Goal: Task Accomplishment & Management: Manage account settings

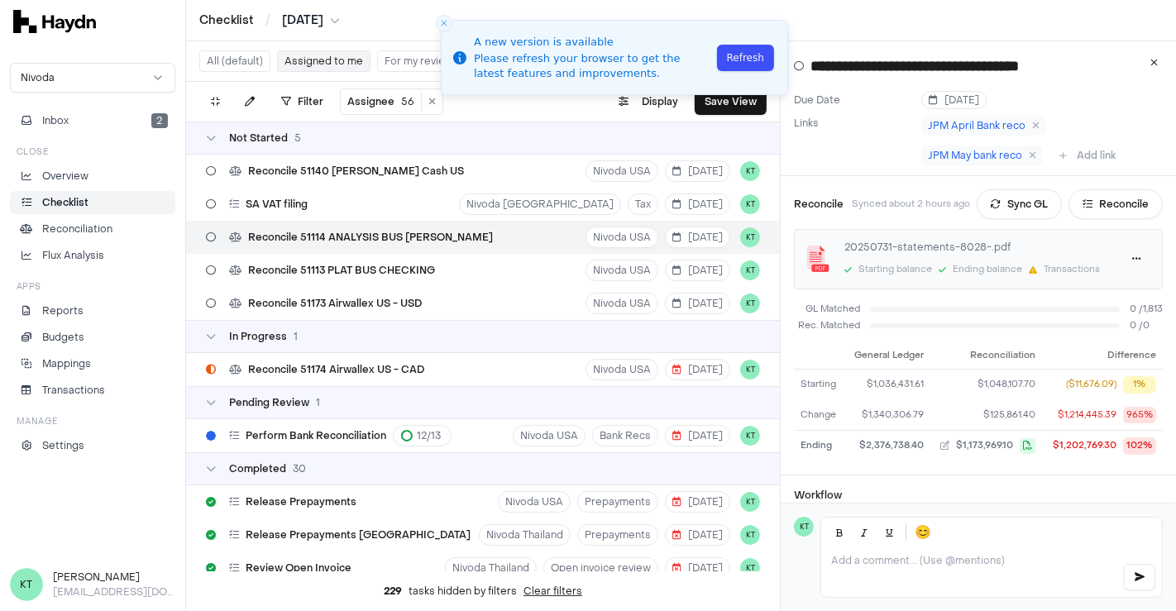
click at [747, 51] on button "Refresh" at bounding box center [745, 58] width 57 height 26
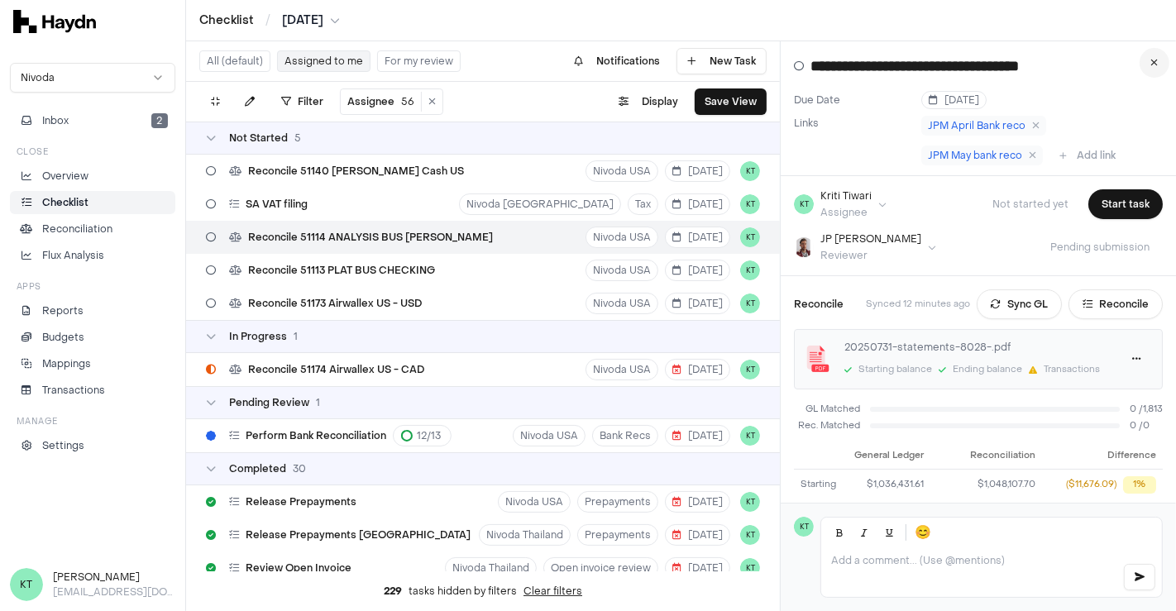
click at [1147, 61] on button at bounding box center [1154, 63] width 30 height 30
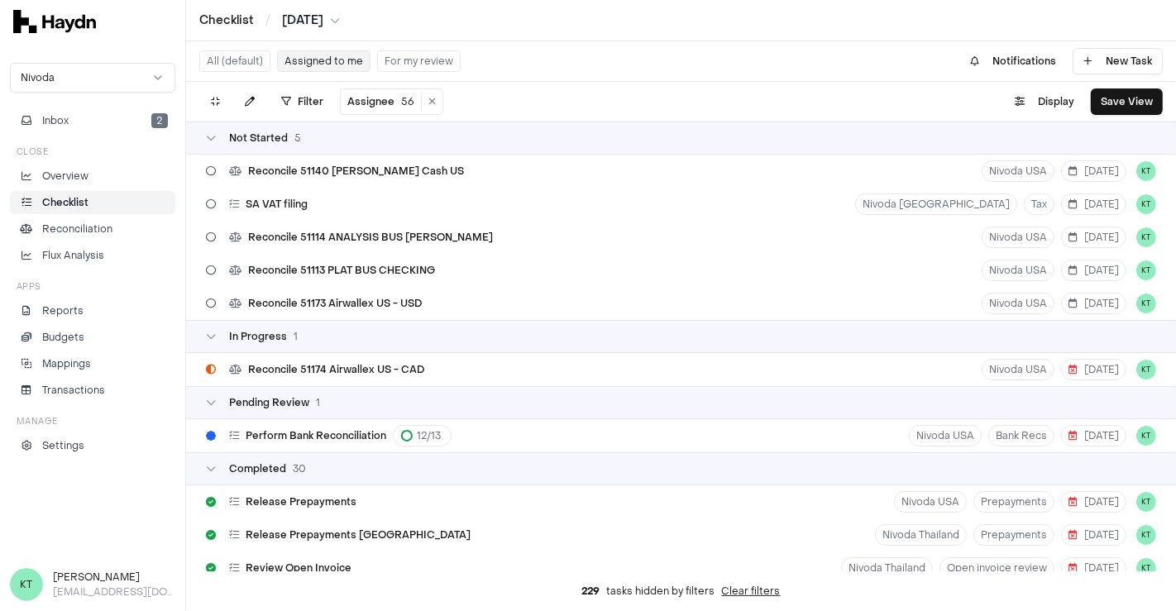
click at [209, 63] on button "All (default)" at bounding box center [234, 60] width 71 height 21
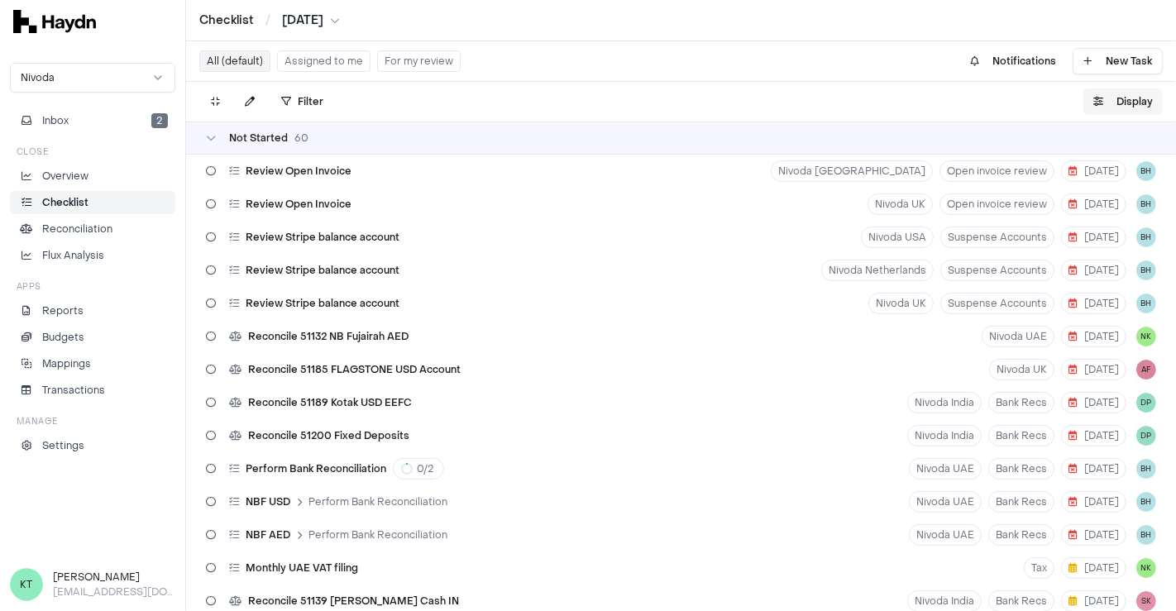
click at [1116, 100] on button "Display" at bounding box center [1122, 101] width 79 height 26
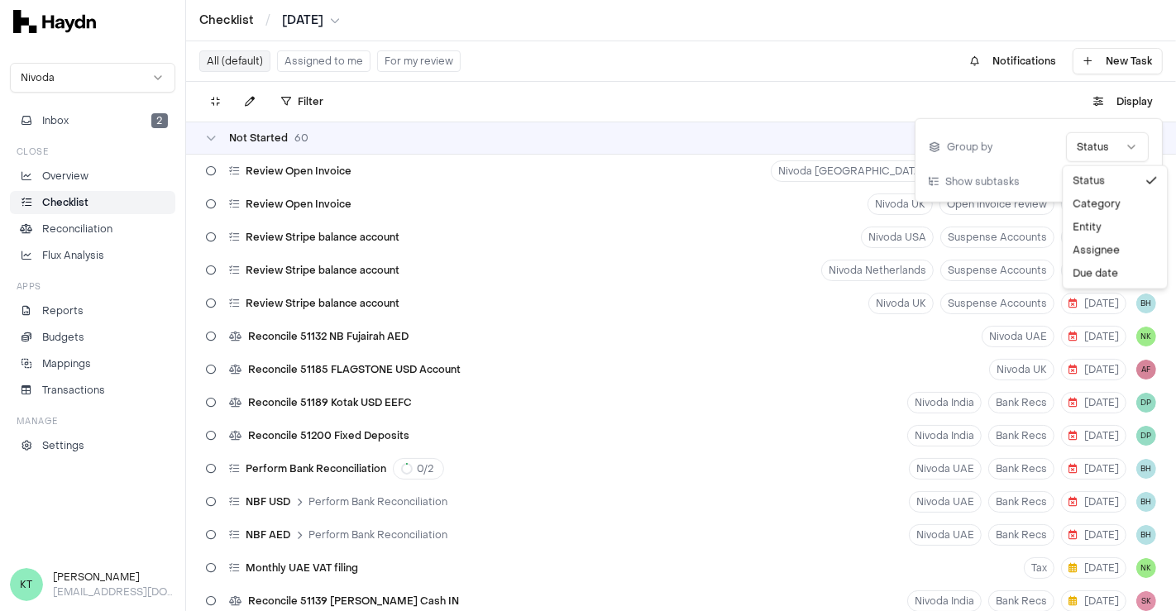
click at [1094, 148] on html "Checklist / [DATE] Nivoda Inbox 2 Close Overview Checklist Reconciliation Flux …" at bounding box center [588, 305] width 1176 height 611
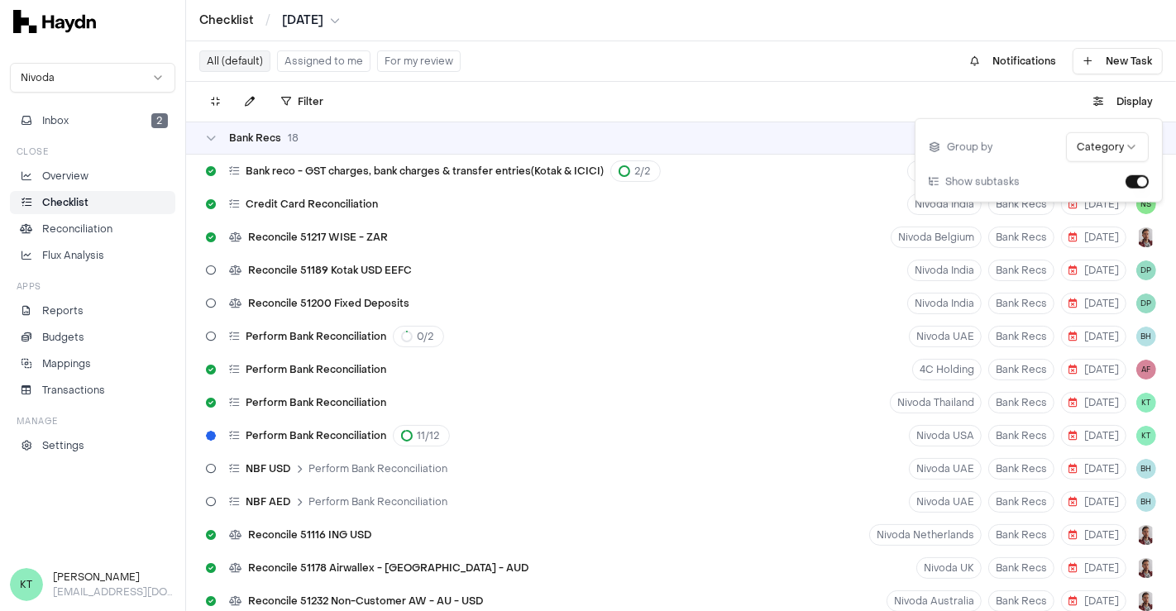
click at [740, 87] on div "Filter . Display" at bounding box center [681, 102] width 990 height 40
click at [323, 64] on button "Assigned to me" at bounding box center [323, 60] width 93 height 21
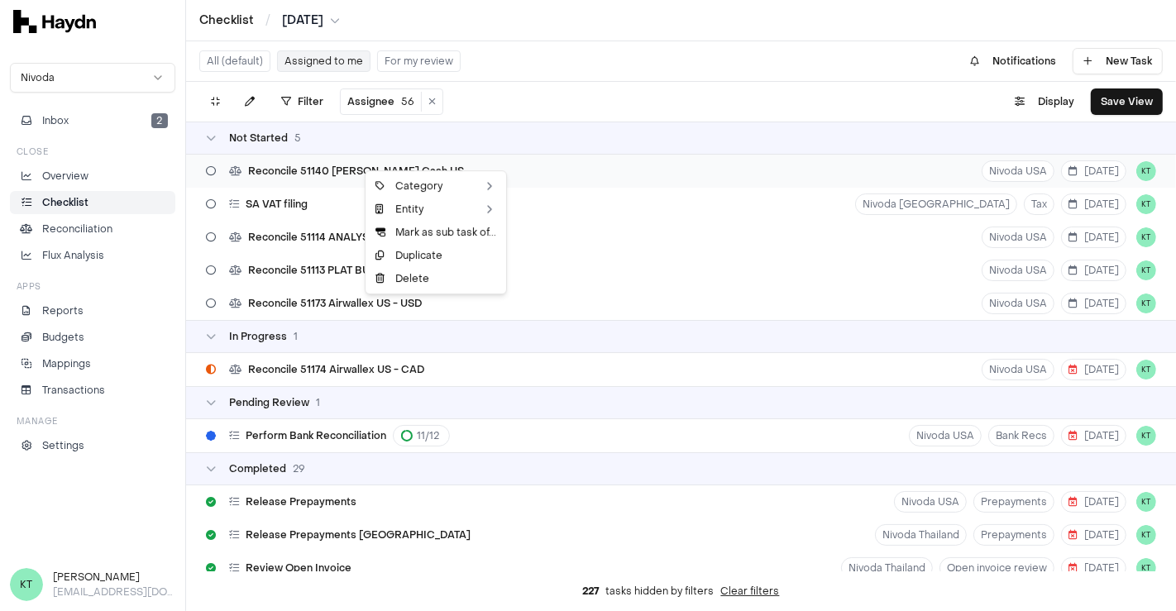
drag, startPoint x: 363, startPoint y: 170, endPoint x: 327, endPoint y: 161, distance: 36.7
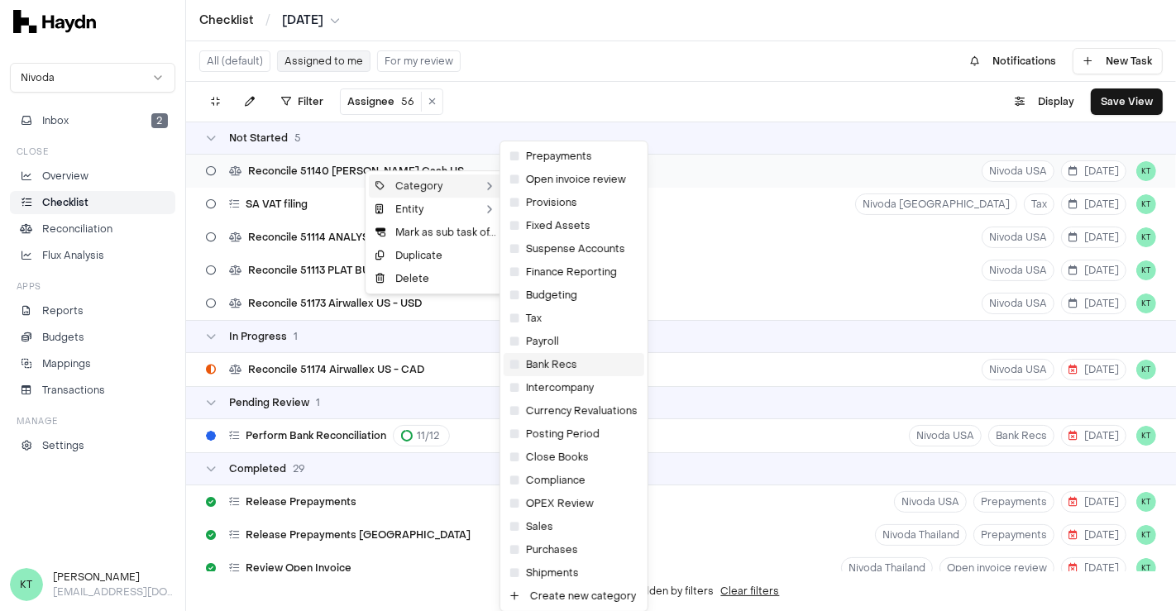
click at [515, 364] on icon at bounding box center [514, 365] width 9 height 10
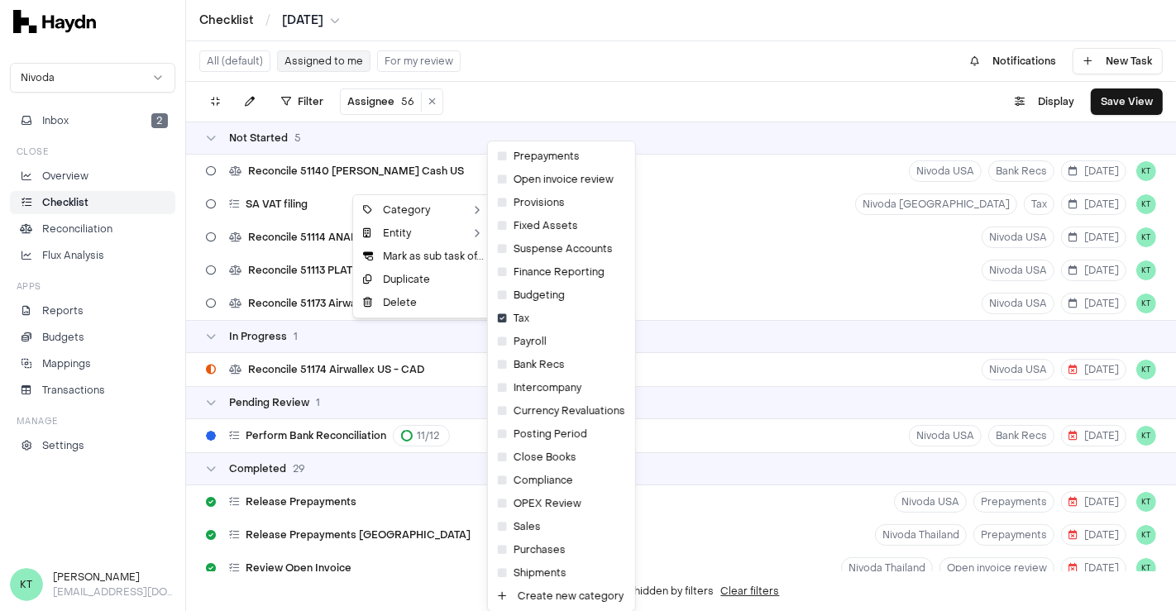
click at [583, 98] on html "Checklist / [DATE] Nivoda Inbox 2 Close Overview Checklist Reconciliation Flux …" at bounding box center [588, 305] width 1176 height 611
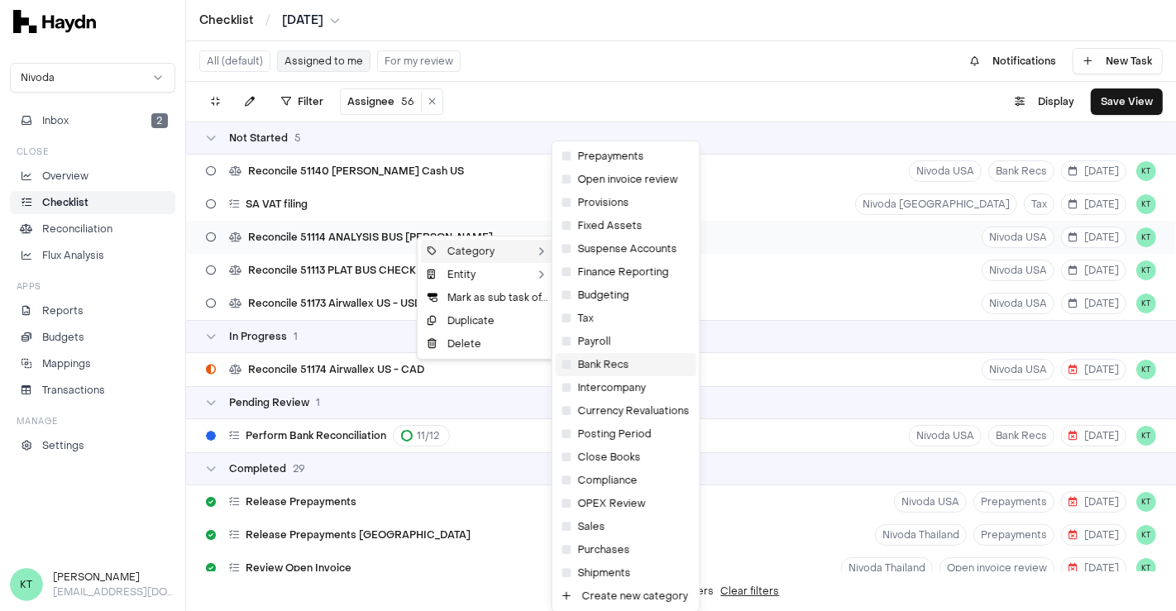
click at [567, 364] on icon at bounding box center [566, 365] width 9 height 10
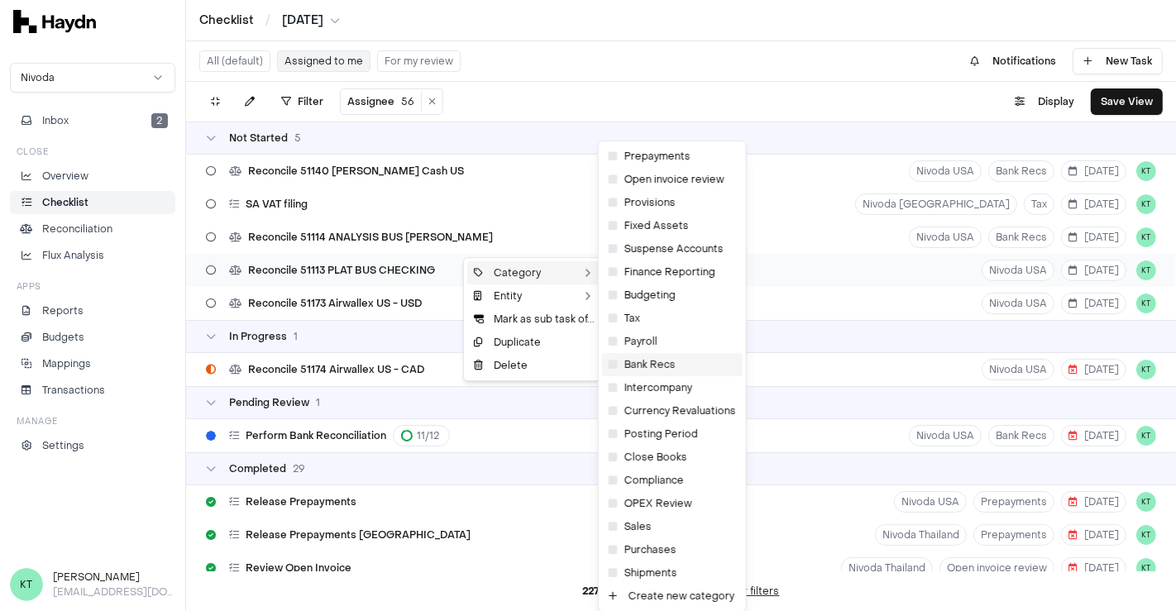
click at [609, 361] on icon at bounding box center [613, 365] width 9 height 10
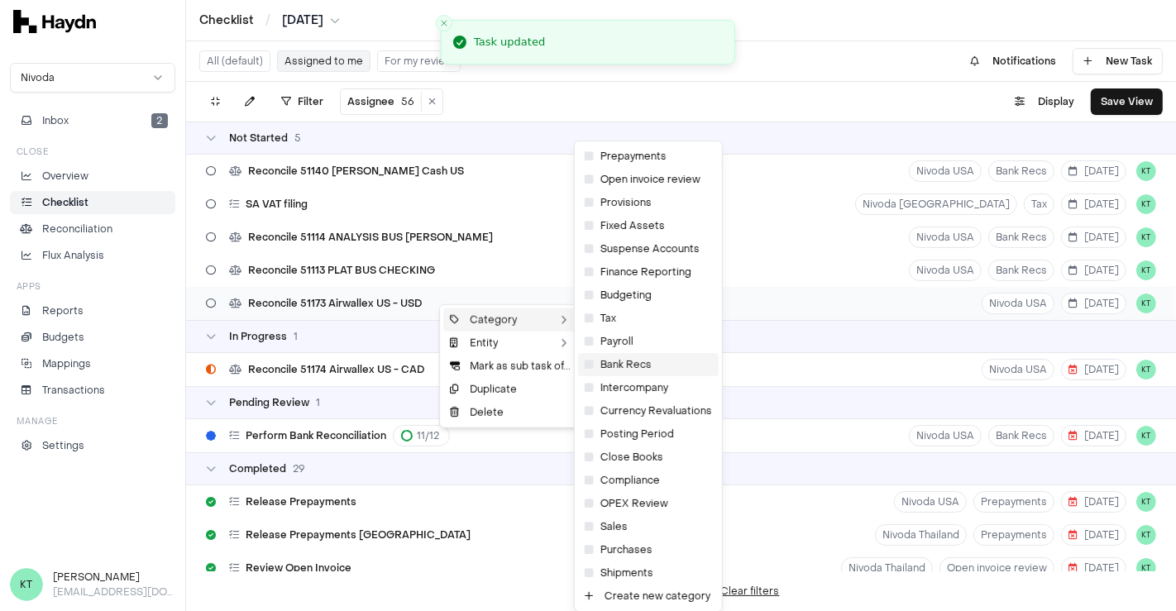
click at [585, 360] on icon at bounding box center [589, 365] width 9 height 10
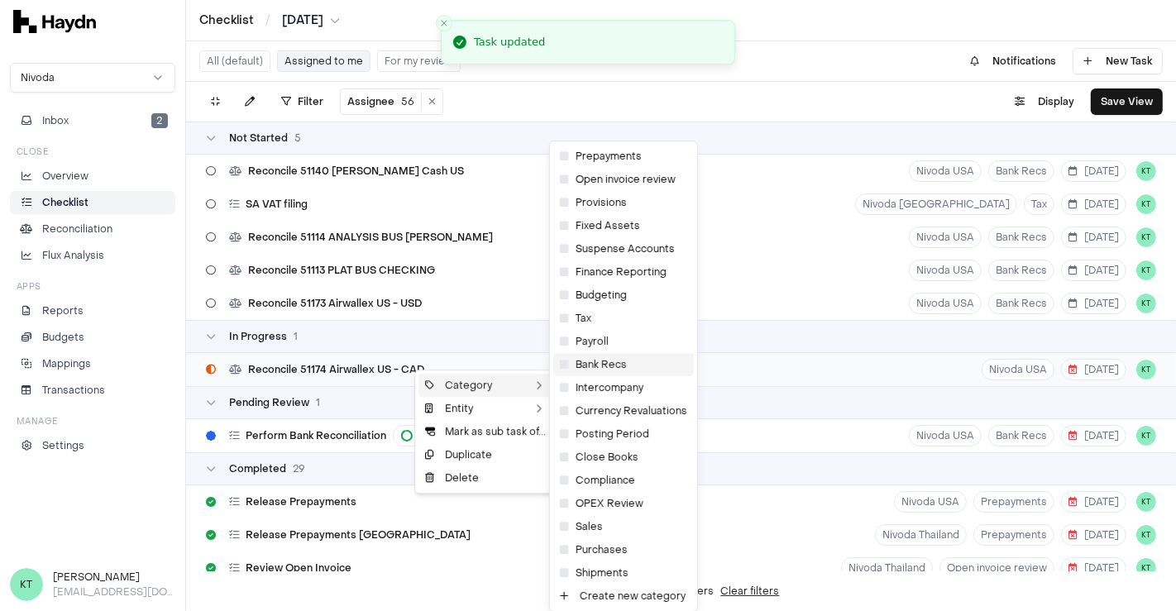
click at [566, 368] on icon at bounding box center [564, 365] width 9 height 10
click at [566, 368] on div "Reconcile 51174 Airwallex US - CAD [GEOGRAPHIC_DATA] USA [DATE] KT" at bounding box center [681, 369] width 990 height 33
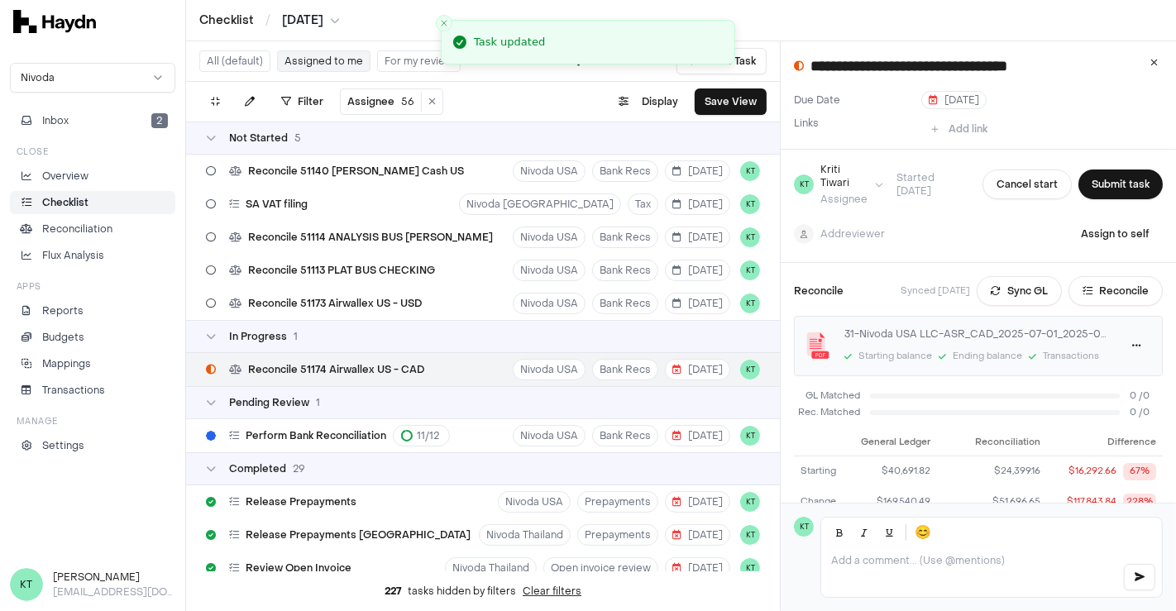
scroll to position [27, 0]
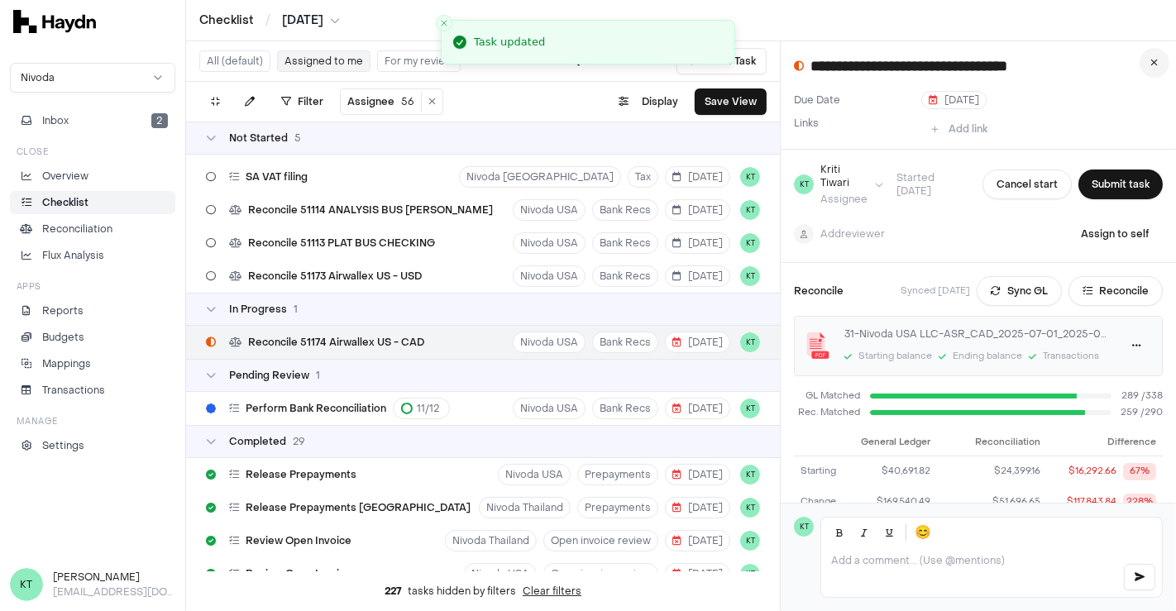
click at [1159, 56] on button at bounding box center [1154, 63] width 30 height 30
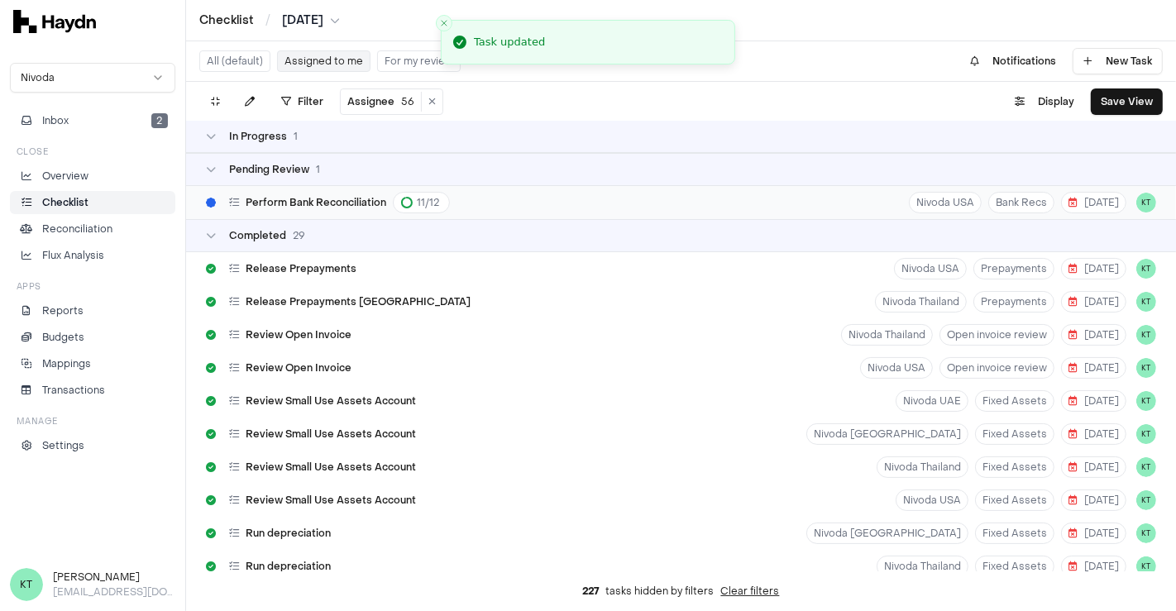
scroll to position [235, 0]
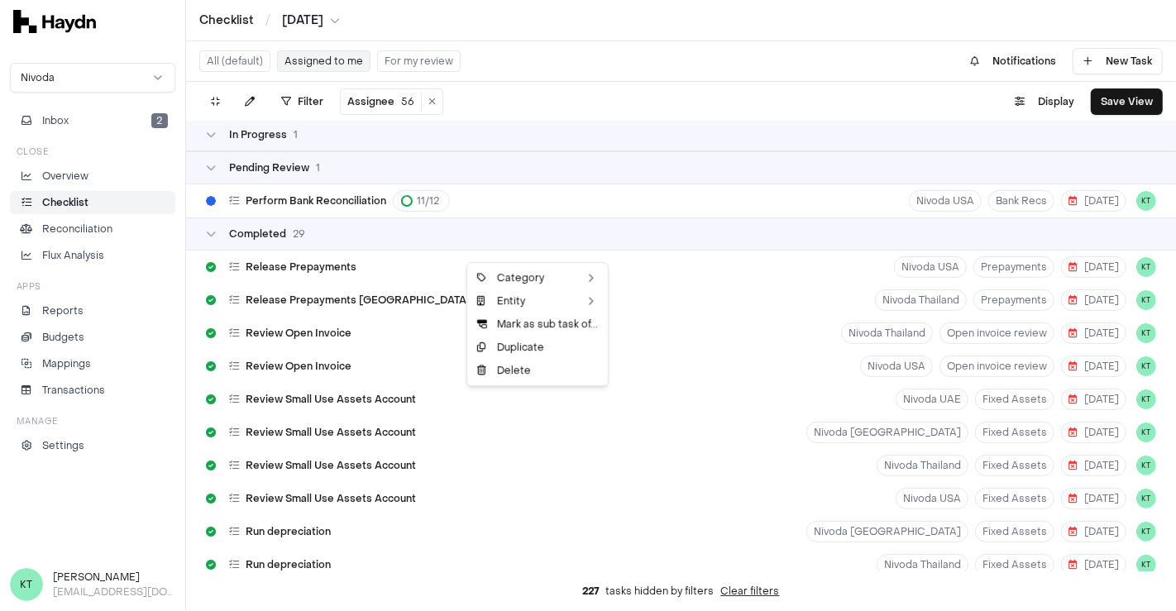
click at [526, 203] on html "Checklist / [DATE] Nivoda Inbox 2 Close Overview Checklist Reconciliation Flux …" at bounding box center [588, 305] width 1176 height 611
